Goal: Information Seeking & Learning: Check status

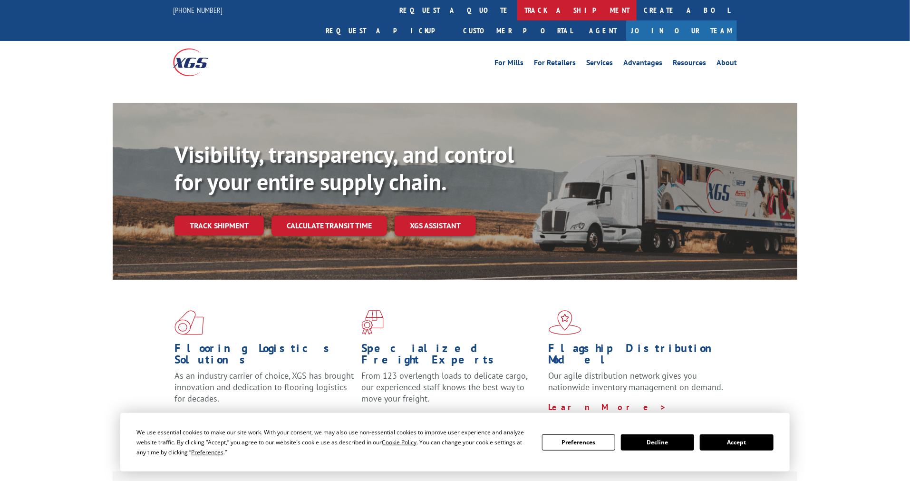
click at [517, 5] on link "track a shipment" at bounding box center [576, 10] width 119 height 20
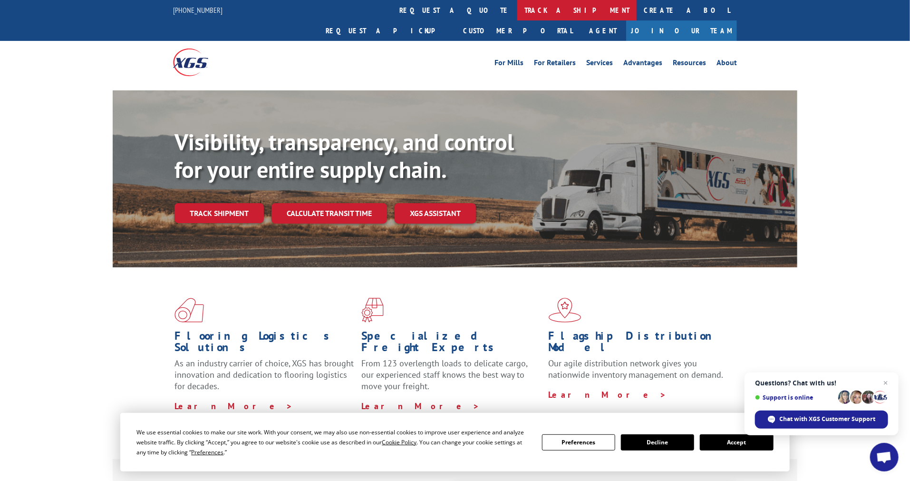
click at [517, 16] on link "track a shipment" at bounding box center [576, 10] width 119 height 20
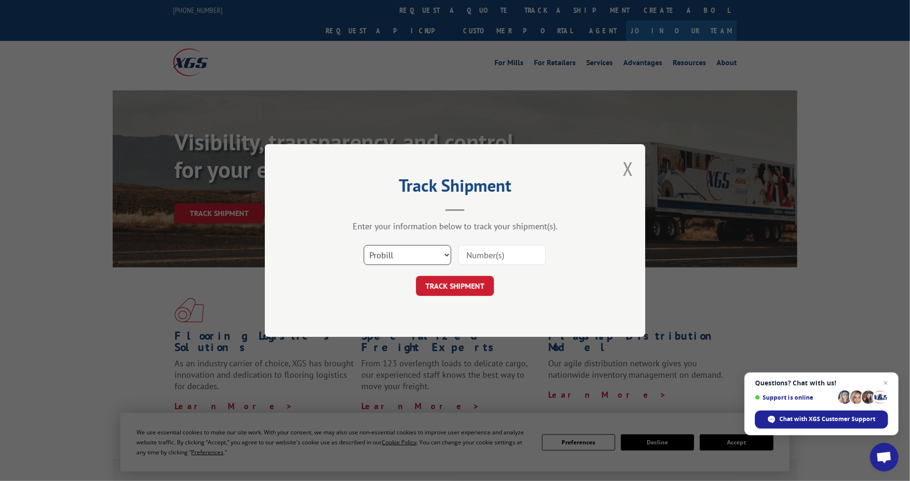
click at [425, 255] on select "Select category... Probill BOL PO" at bounding box center [407, 255] width 87 height 20
select select "po"
click at [364, 245] on select "Select category... Probill BOL PO" at bounding box center [407, 255] width 87 height 20
click at [491, 260] on input at bounding box center [501, 255] width 87 height 20
paste input "14530007"
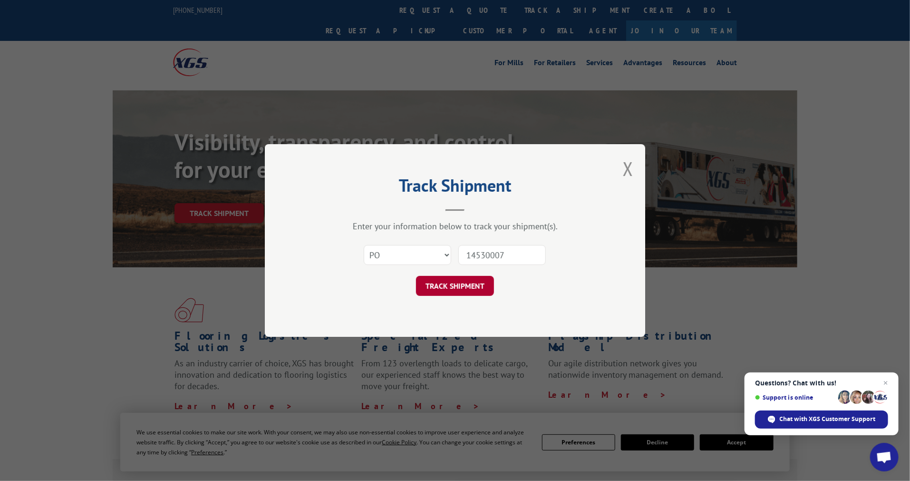
type input "14530007"
click at [469, 289] on button "TRACK SHIPMENT" at bounding box center [455, 286] width 78 height 20
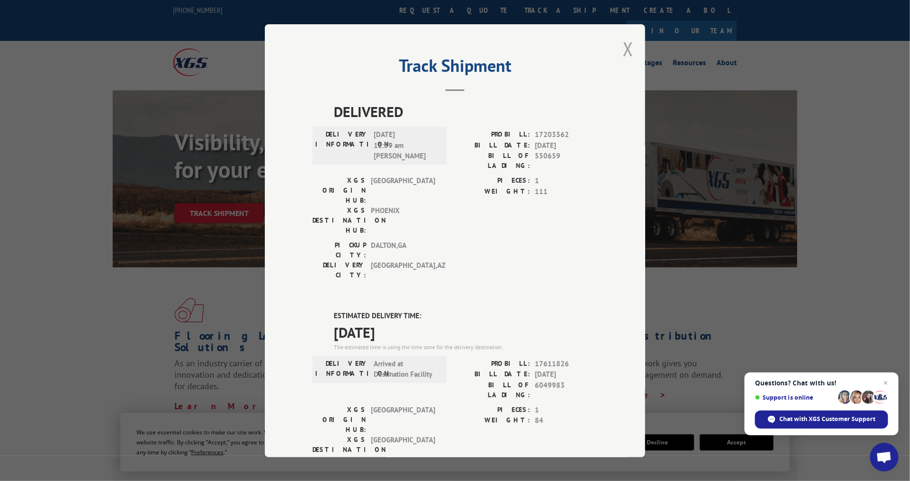
click at [628, 46] on button "Close modal" at bounding box center [628, 48] width 10 height 25
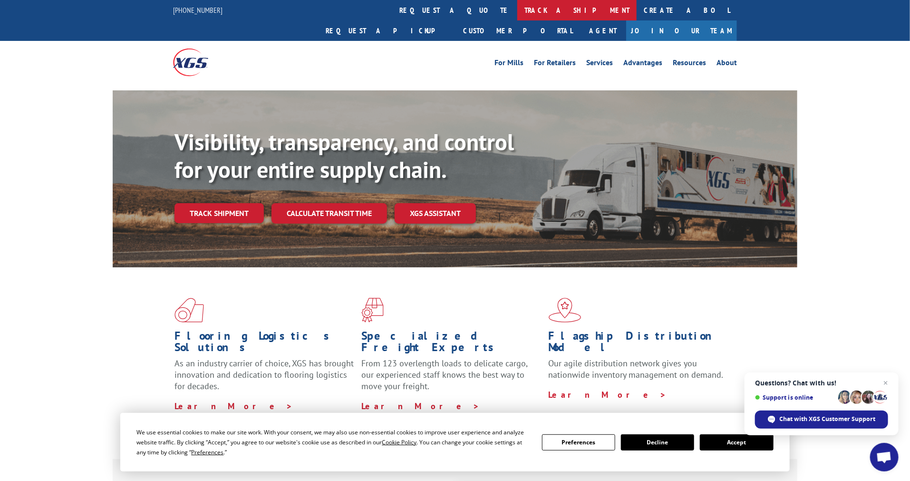
click at [517, 7] on link "track a shipment" at bounding box center [576, 10] width 119 height 20
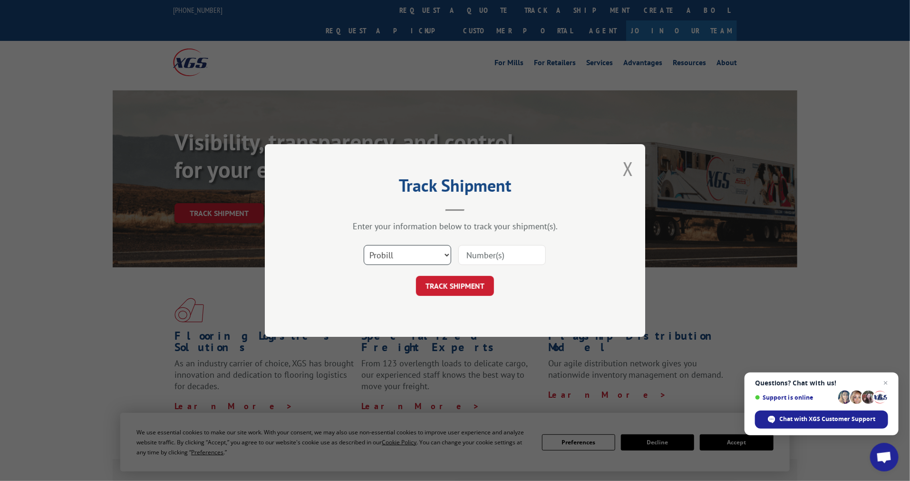
click at [414, 251] on select "Select category... Probill BOL PO" at bounding box center [407, 255] width 87 height 20
select select "po"
click at [364, 245] on select "Select category... Probill BOL PO" at bounding box center [407, 255] width 87 height 20
click at [484, 257] on input at bounding box center [501, 255] width 87 height 20
paste input "14530021"
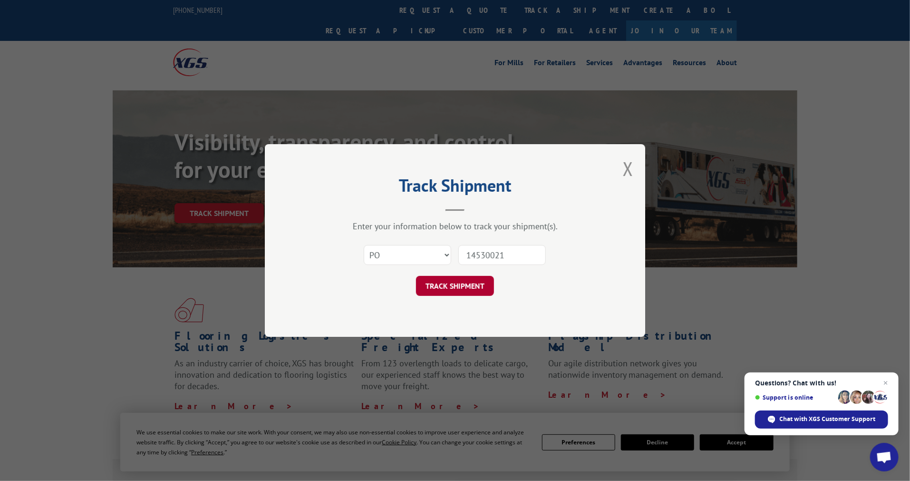
type input "14530021"
click at [480, 286] on button "TRACK SHIPMENT" at bounding box center [455, 286] width 78 height 20
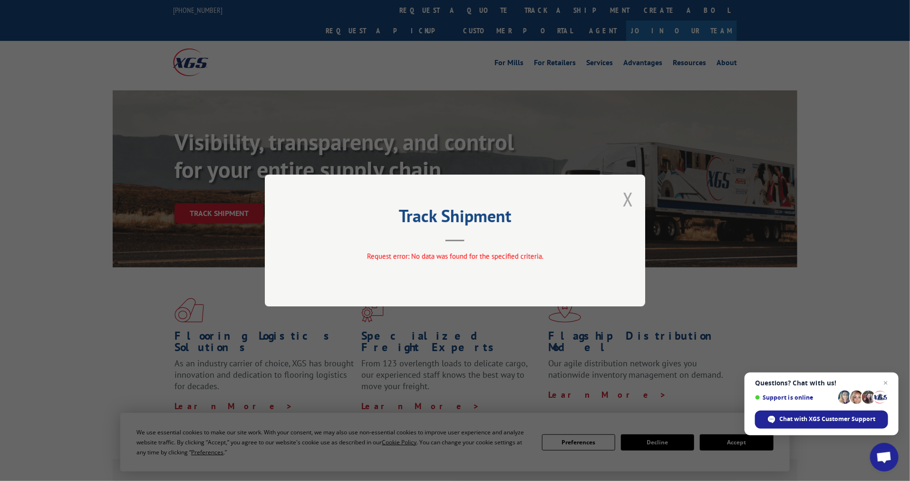
click at [628, 200] on button "Close modal" at bounding box center [628, 198] width 10 height 25
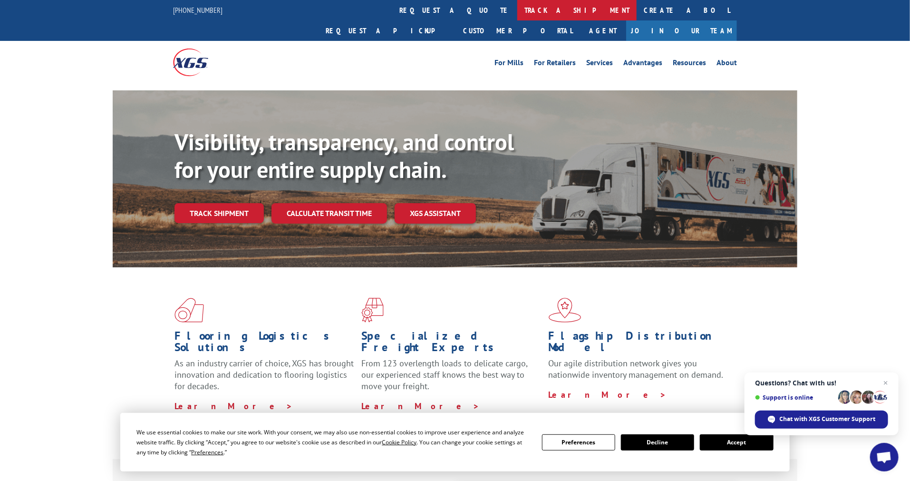
click at [517, 9] on link "track a shipment" at bounding box center [576, 10] width 119 height 20
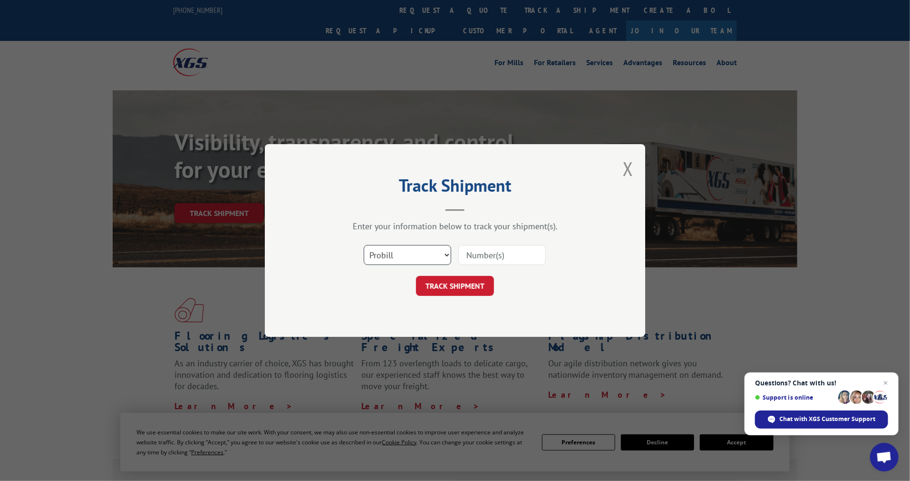
click at [398, 254] on select "Select category... Probill BOL PO" at bounding box center [407, 255] width 87 height 20
select select "po"
click at [364, 245] on select "Select category... Probill BOL PO" at bounding box center [407, 255] width 87 height 20
click at [477, 260] on input at bounding box center [501, 255] width 87 height 20
paste input "14530021"
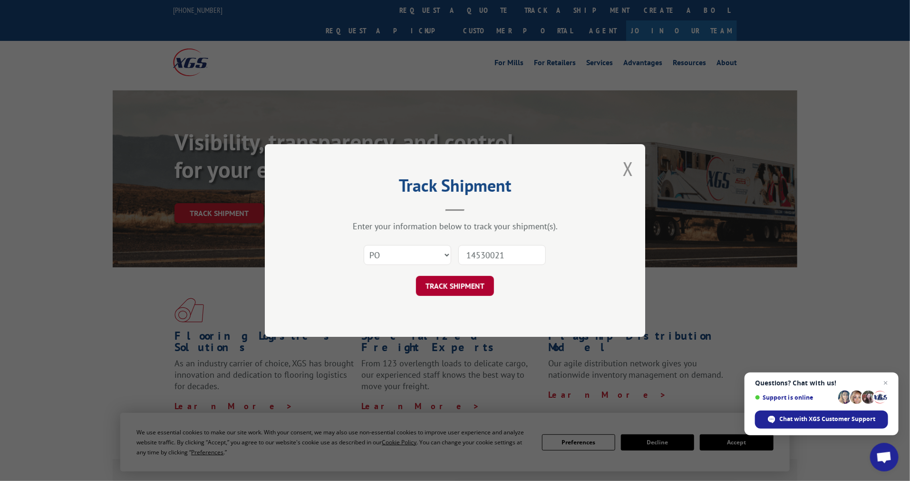
type input "14530021"
click at [443, 286] on button "TRACK SHIPMENT" at bounding box center [455, 286] width 78 height 20
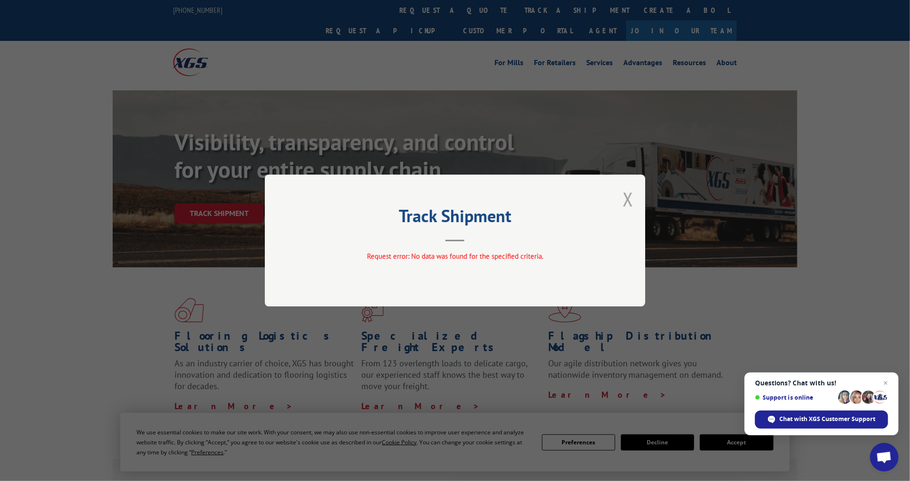
click at [626, 190] on button "Close modal" at bounding box center [628, 198] width 10 height 25
